Goal: Navigation & Orientation: Find specific page/section

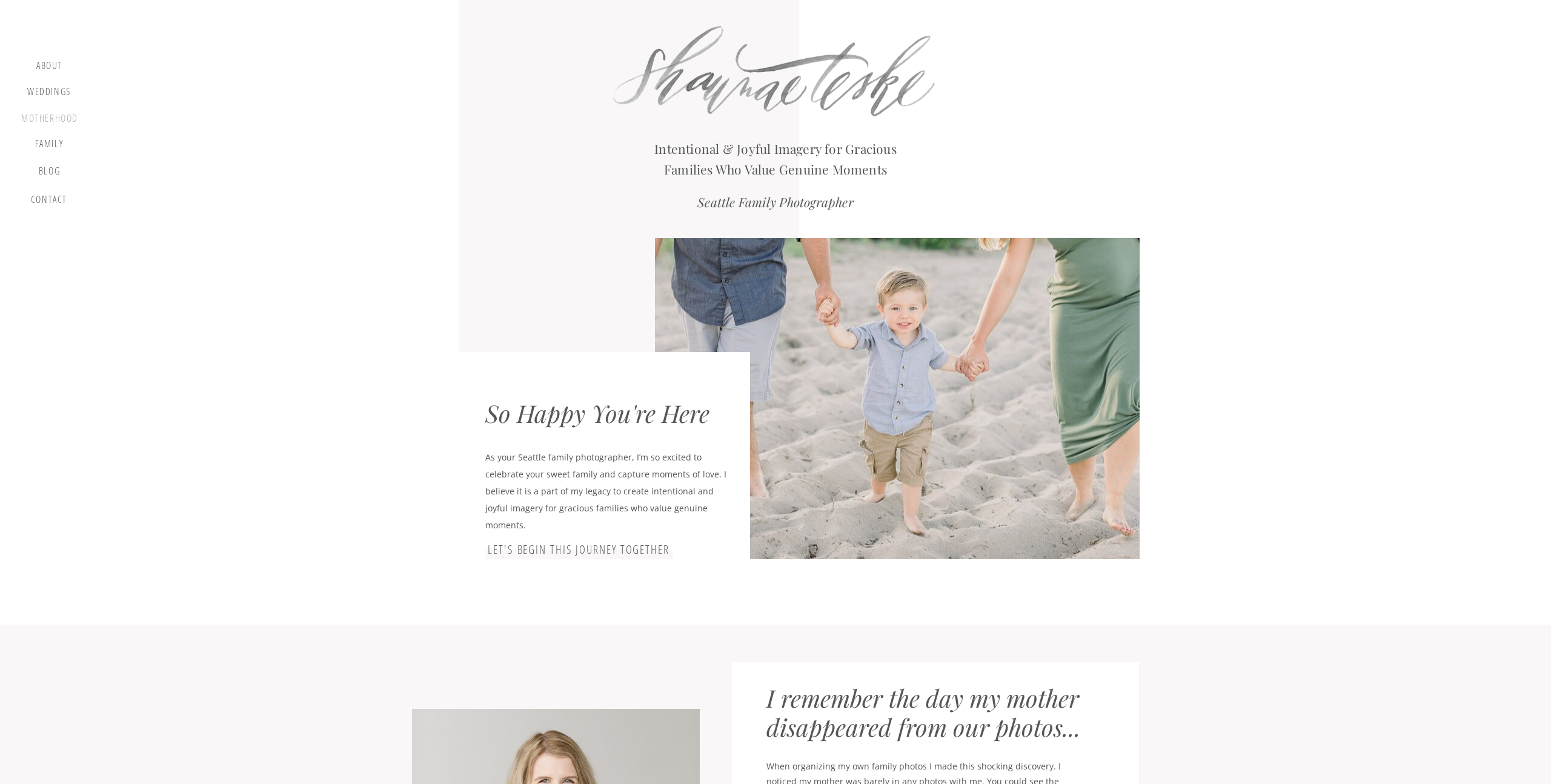
click at [45, 118] on div "motherhood" at bounding box center [50, 119] width 57 height 14
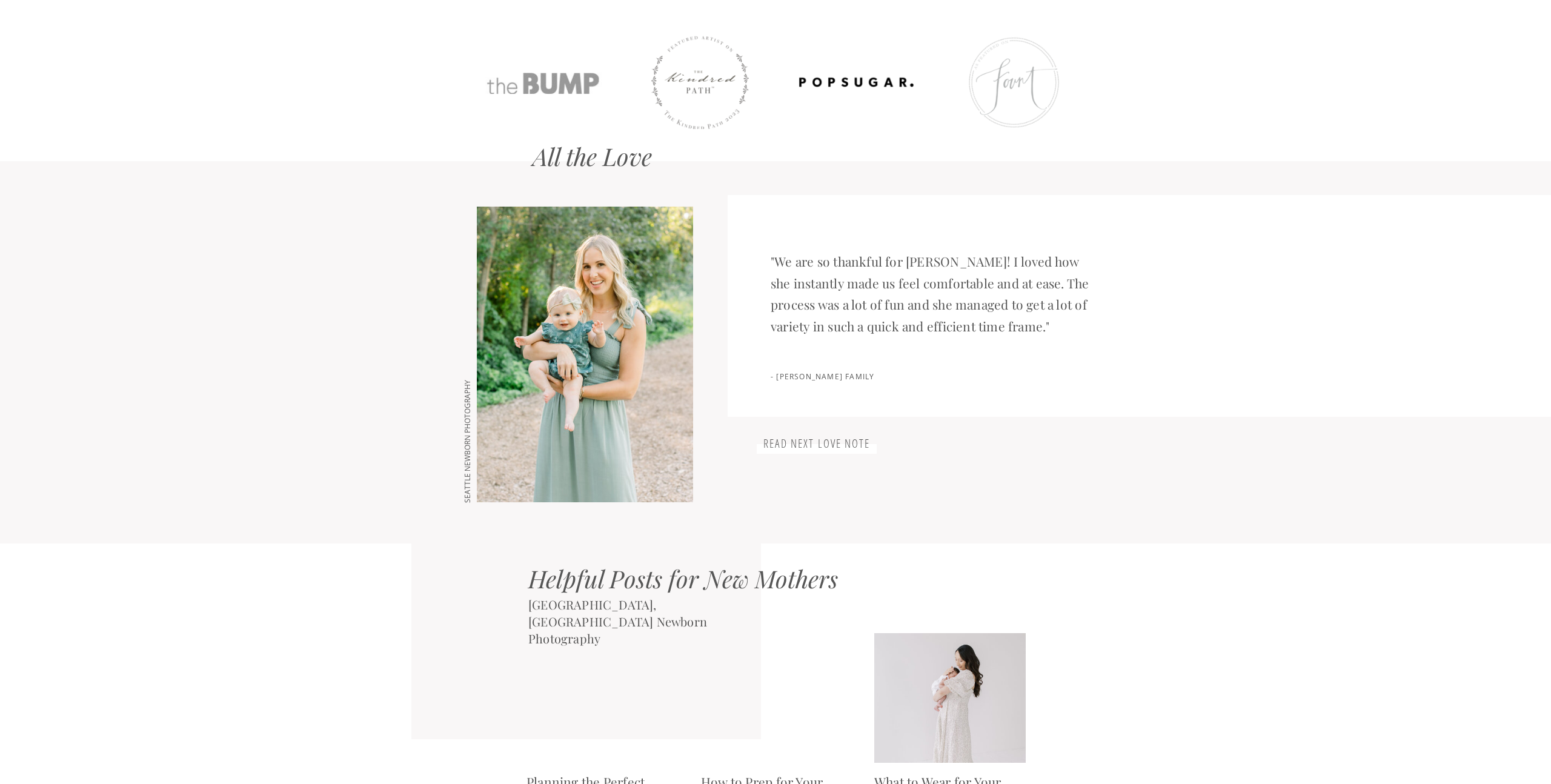
scroll to position [1682, 0]
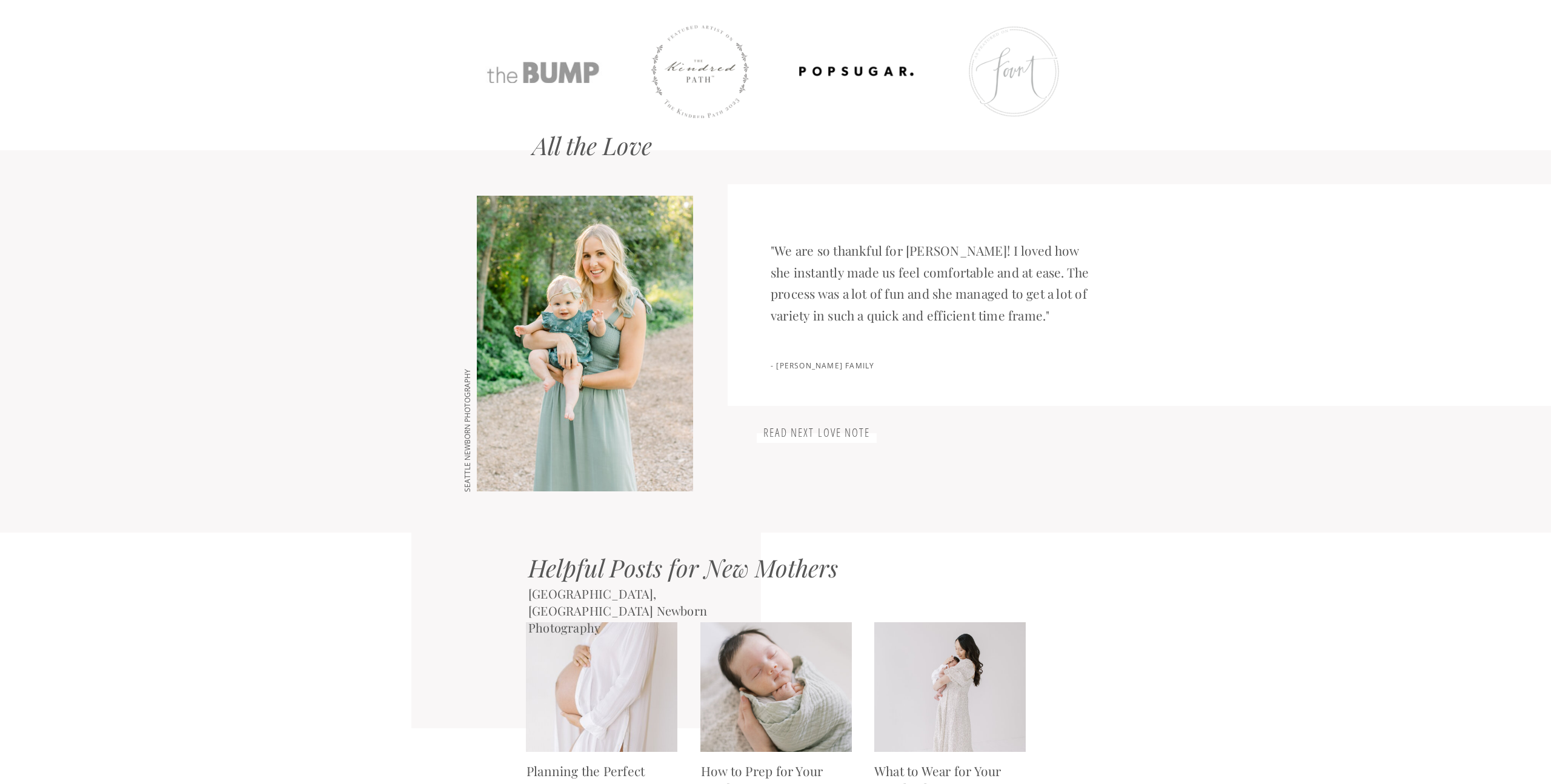
click at [821, 442] on div at bounding box center [816, 438] width 120 height 9
click at [837, 437] on h3 "read next love note" at bounding box center [816, 433] width 120 height 14
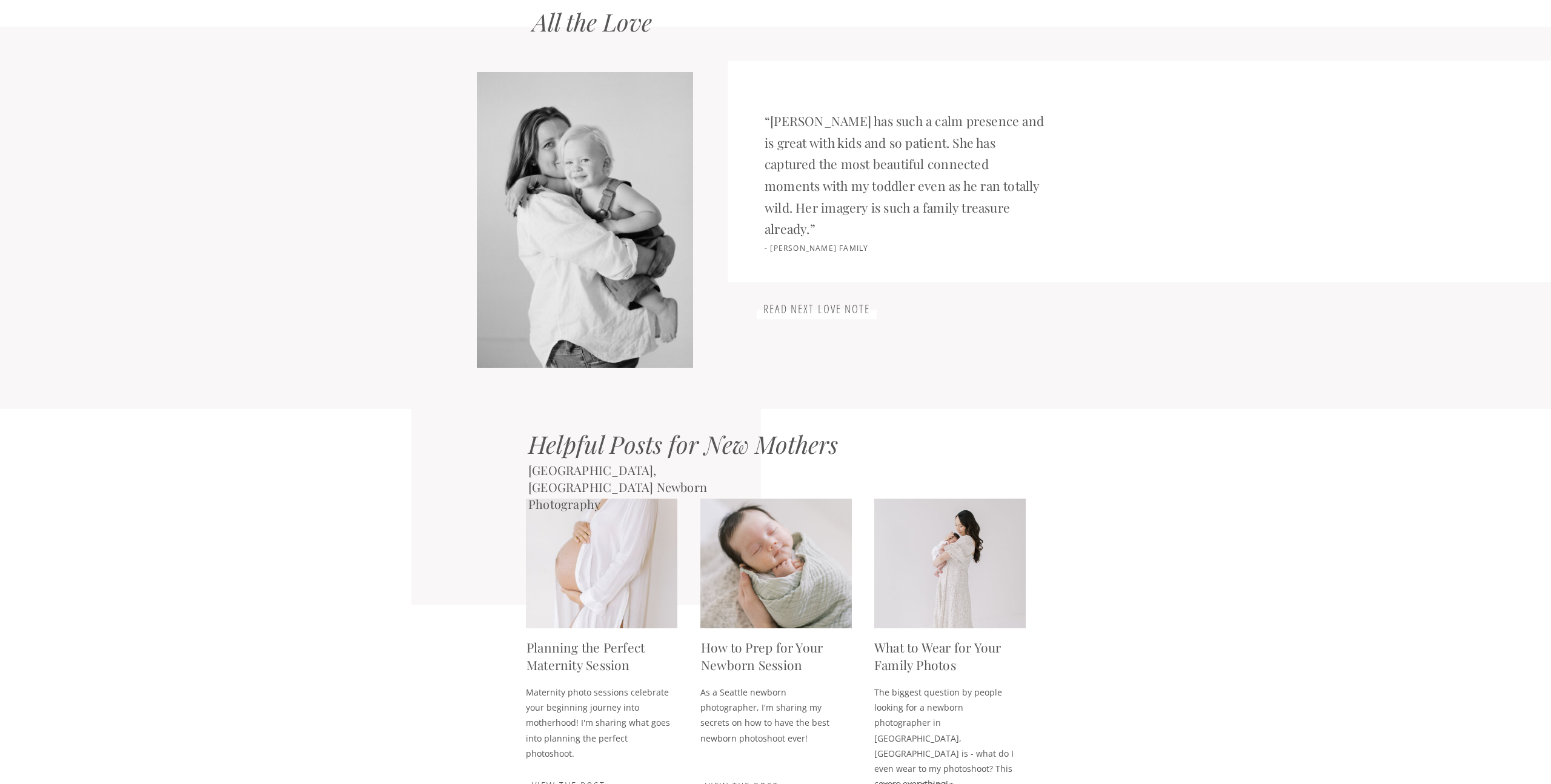
click at [824, 303] on h3 "read next love note" at bounding box center [816, 310] width 120 height 14
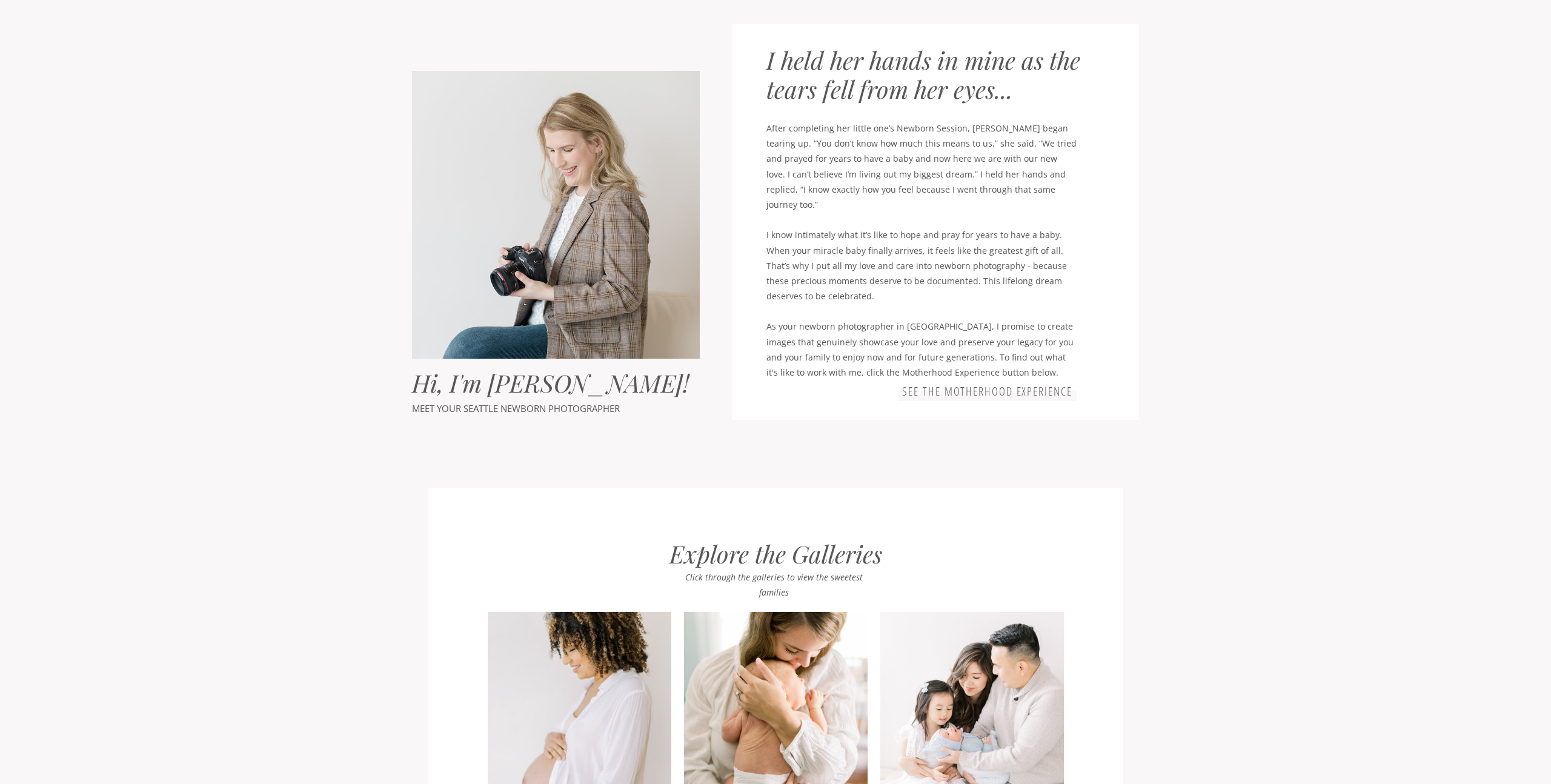
scroll to position [0, 0]
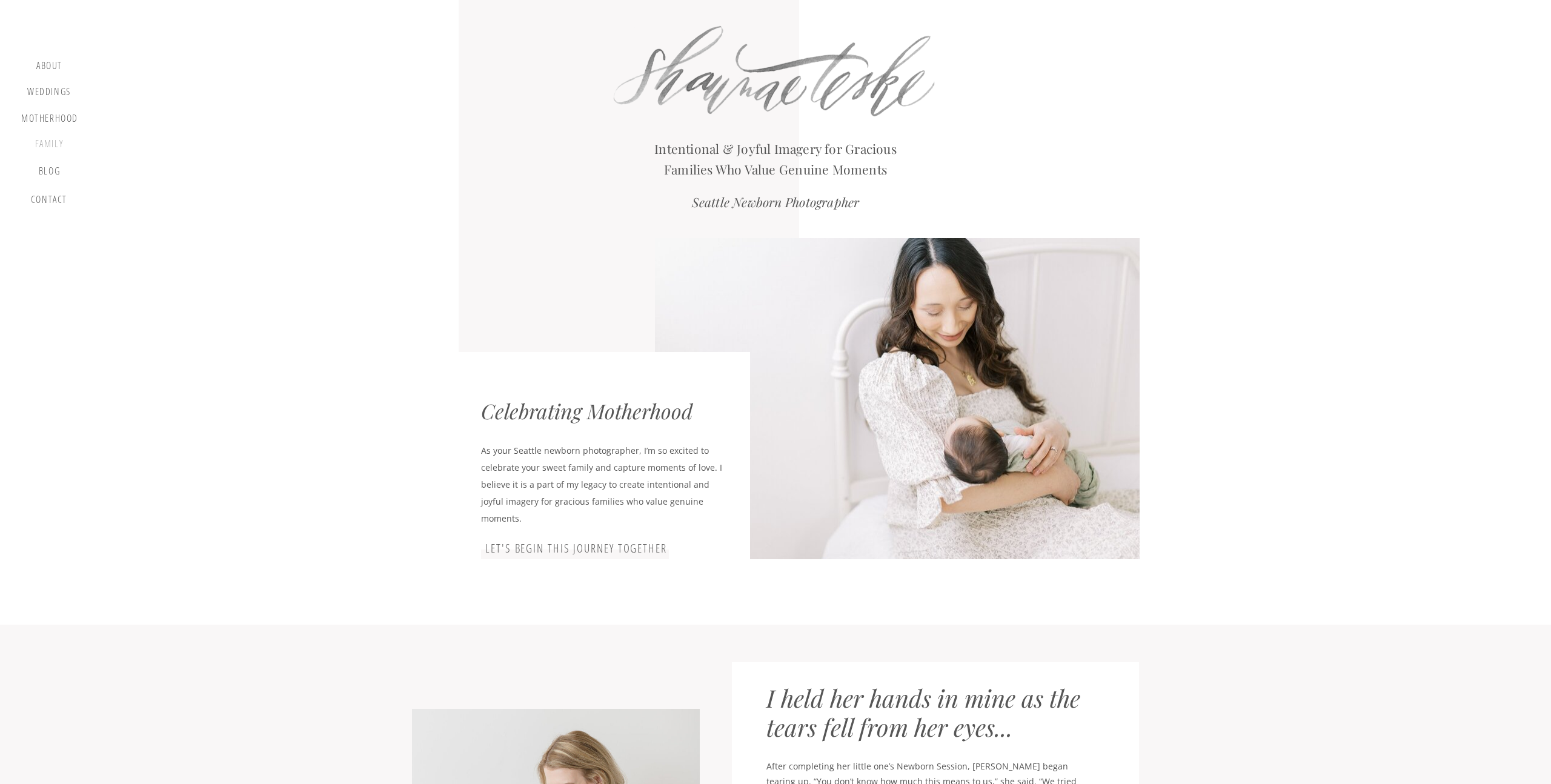
click at [48, 139] on div "Family" at bounding box center [49, 146] width 46 height 16
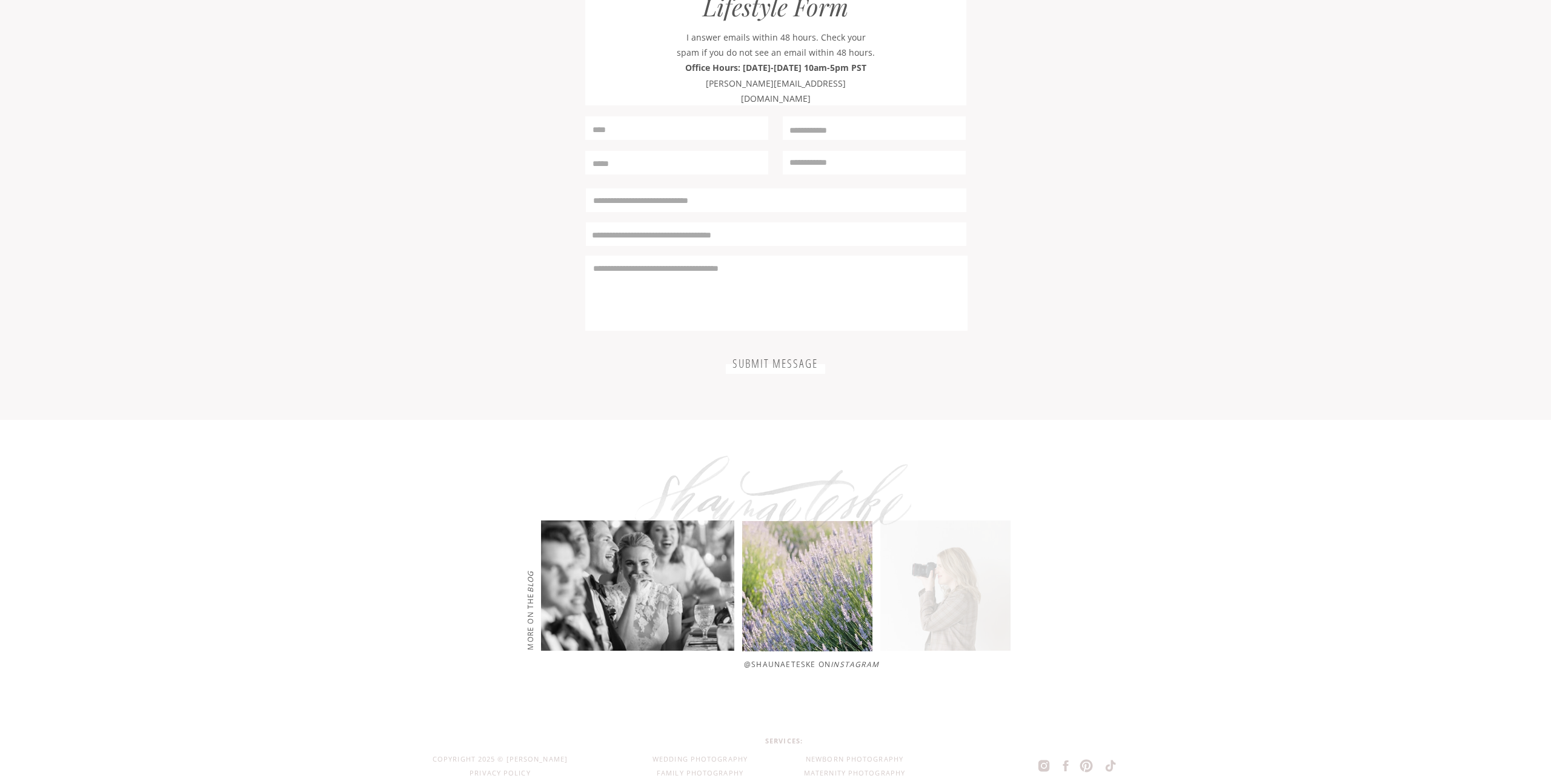
scroll to position [2795, 0]
